Goal: Task Accomplishment & Management: Manage account settings

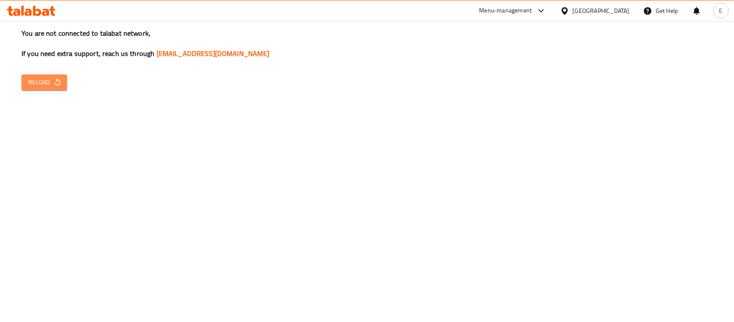
click at [46, 74] on button "Reload" at bounding box center [44, 82] width 46 height 16
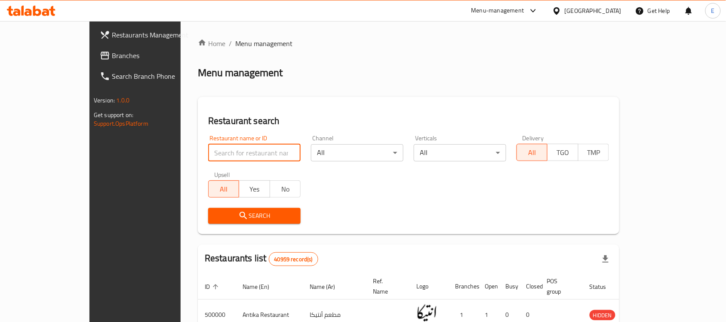
click at [265, 155] on input "search" at bounding box center [254, 152] width 92 height 17
type input "wahmy"
click button "Search" at bounding box center [254, 216] width 92 height 16
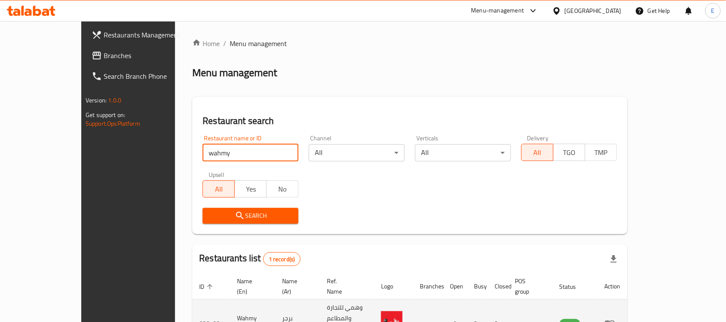
scroll to position [45, 0]
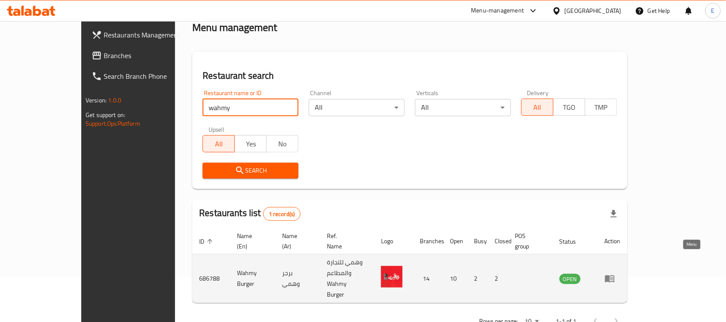
click at [614, 275] on icon "enhanced table" at bounding box center [609, 278] width 9 height 7
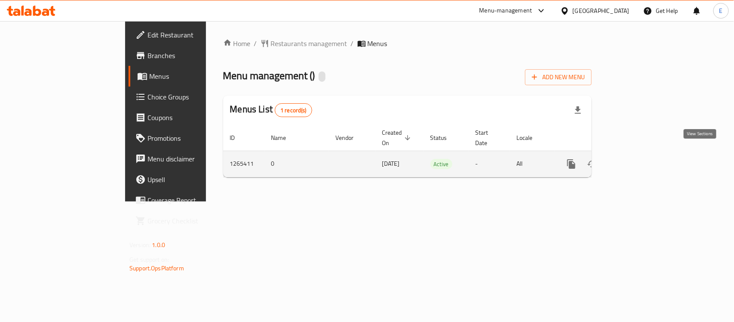
click at [644, 157] on link "enhanced table" at bounding box center [633, 163] width 21 height 21
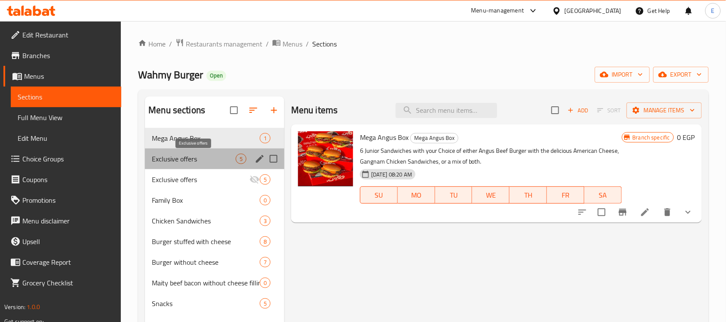
click at [203, 160] on span "Exclusive offers" at bounding box center [194, 158] width 84 height 10
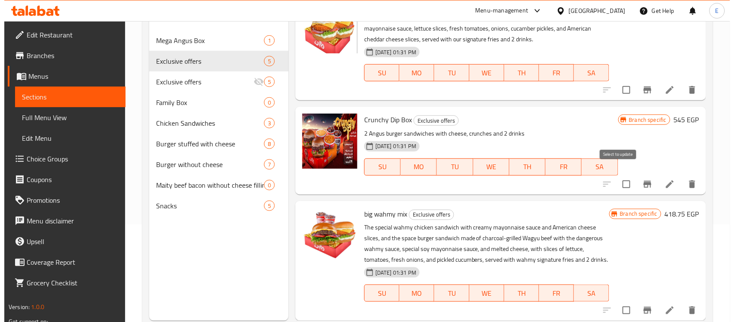
scroll to position [117, 0]
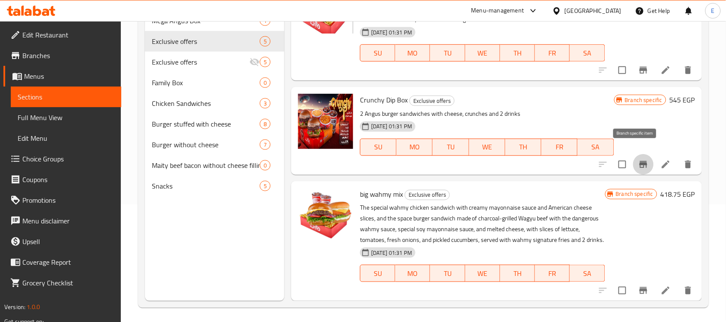
click at [640, 159] on icon "Branch-specific-item" at bounding box center [643, 164] width 10 height 10
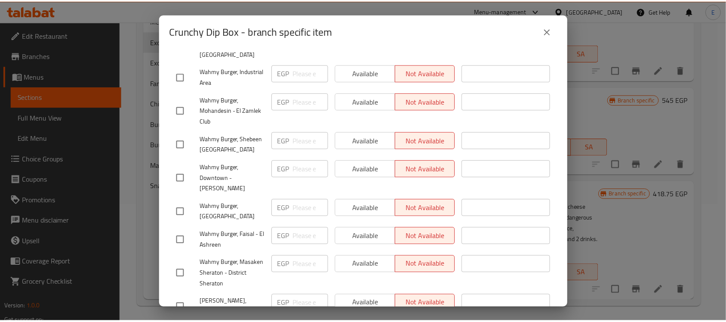
scroll to position [344, 0]
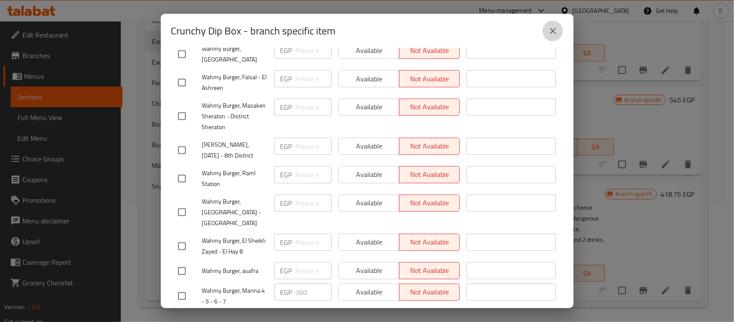
click at [551, 31] on icon "close" at bounding box center [553, 31] width 10 height 10
